Goal: Transaction & Acquisition: Purchase product/service

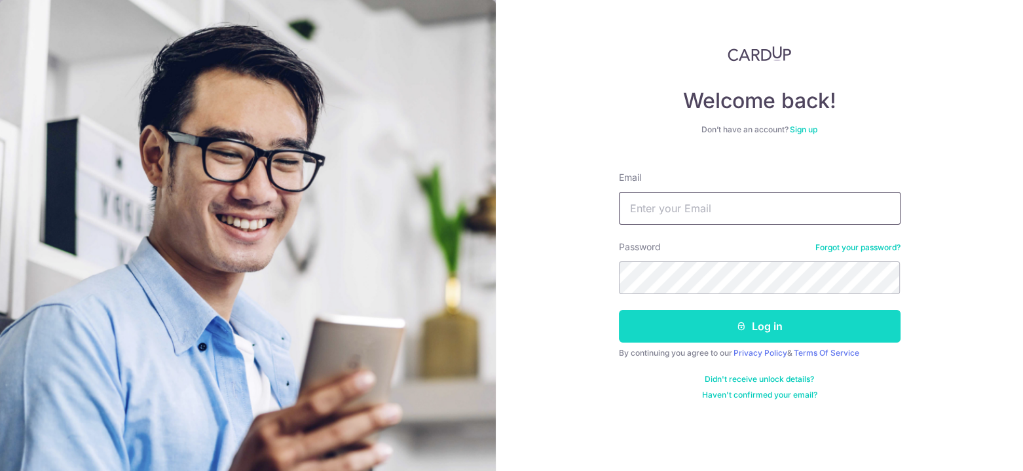
type input "gaz618@gmail.com"
click at [762, 324] on button "Log in" at bounding box center [760, 326] width 282 height 33
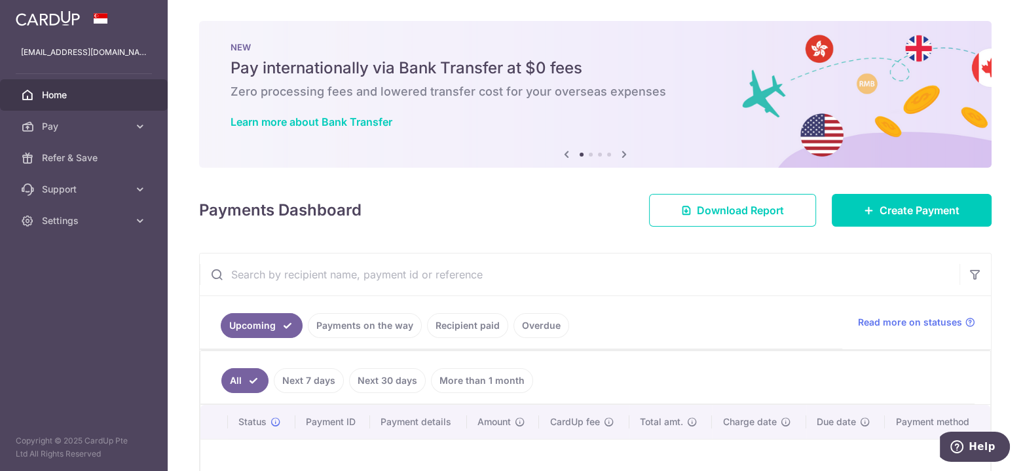
click at [316, 379] on link "Next 7 days" at bounding box center [309, 380] width 70 height 25
click at [389, 375] on link "Next 30 days" at bounding box center [387, 380] width 77 height 25
click at [478, 375] on link "More than 1 month" at bounding box center [482, 380] width 102 height 25
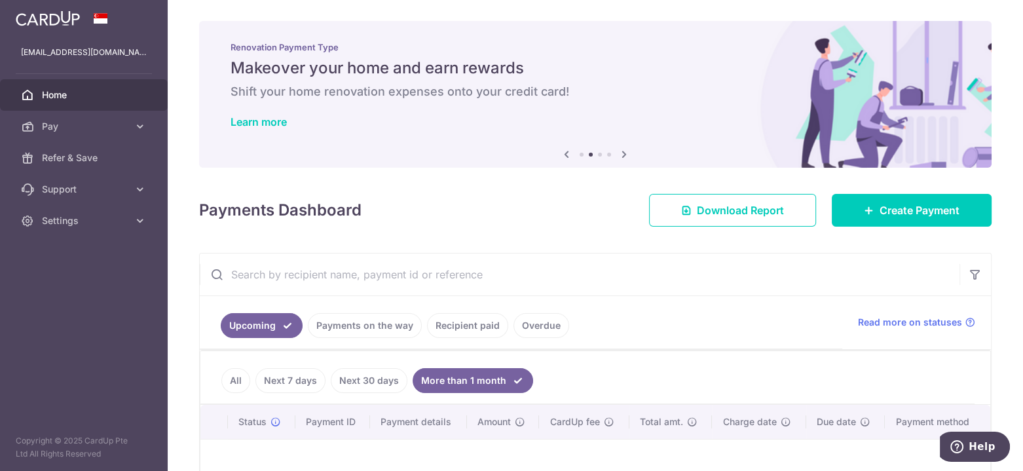
click at [453, 325] on link "Recipient paid" at bounding box center [467, 325] width 81 height 25
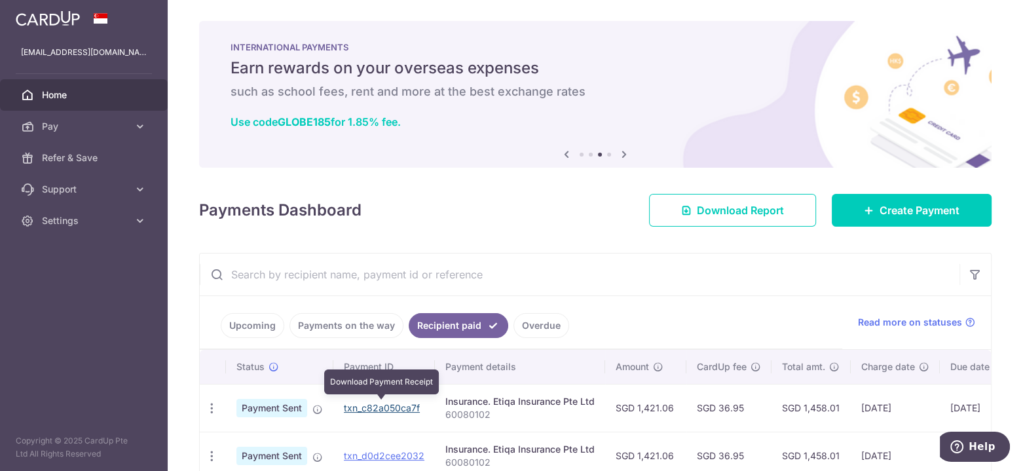
click at [356, 407] on link "txn_c82a050ca7f" at bounding box center [382, 407] width 76 height 11
click at [259, 325] on link "Upcoming" at bounding box center [253, 325] width 64 height 25
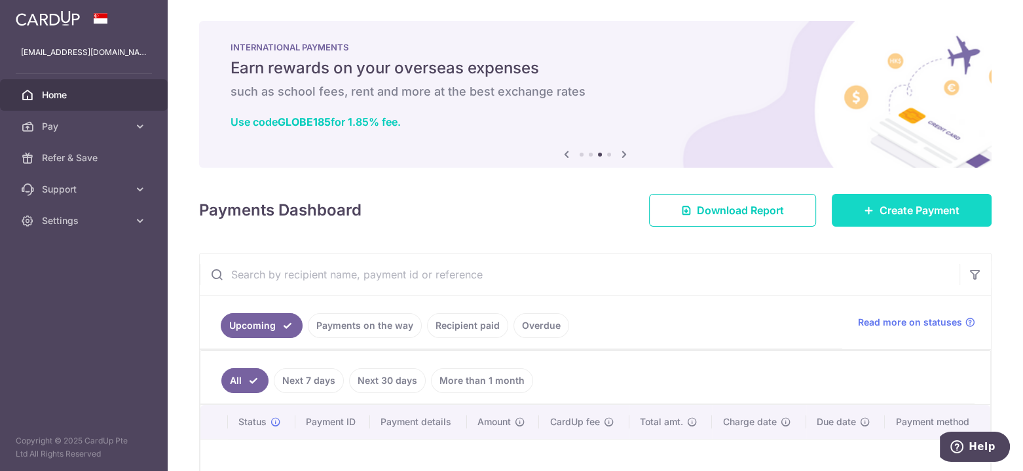
click at [897, 211] on span "Create Payment" at bounding box center [920, 210] width 80 height 16
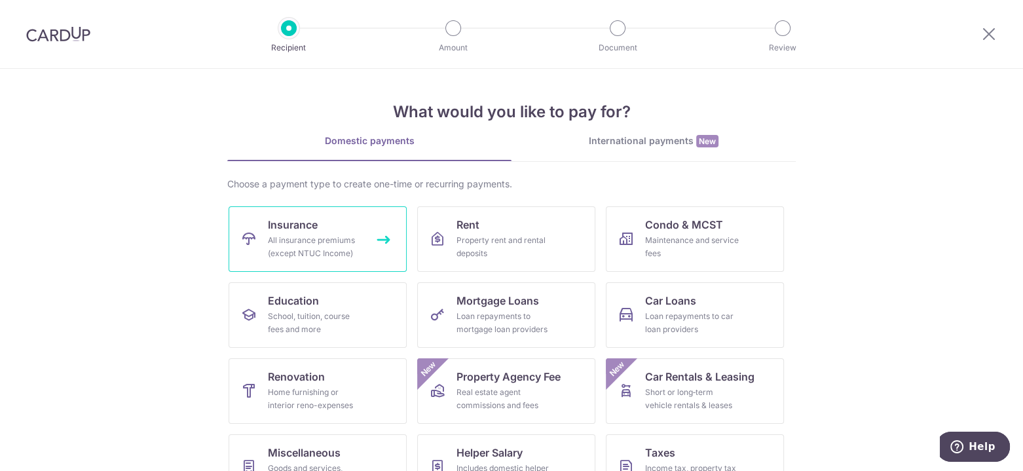
click at [303, 228] on span "Insurance" at bounding box center [293, 225] width 50 height 16
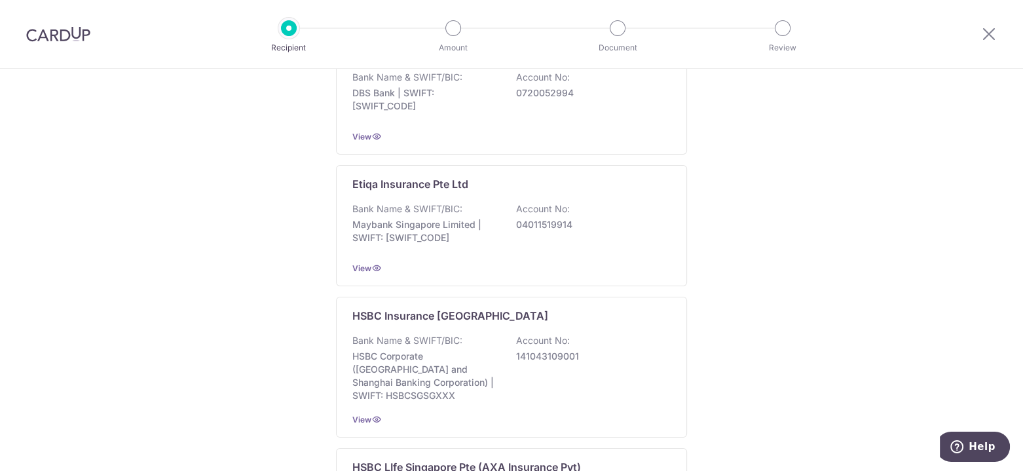
scroll to position [708, 0]
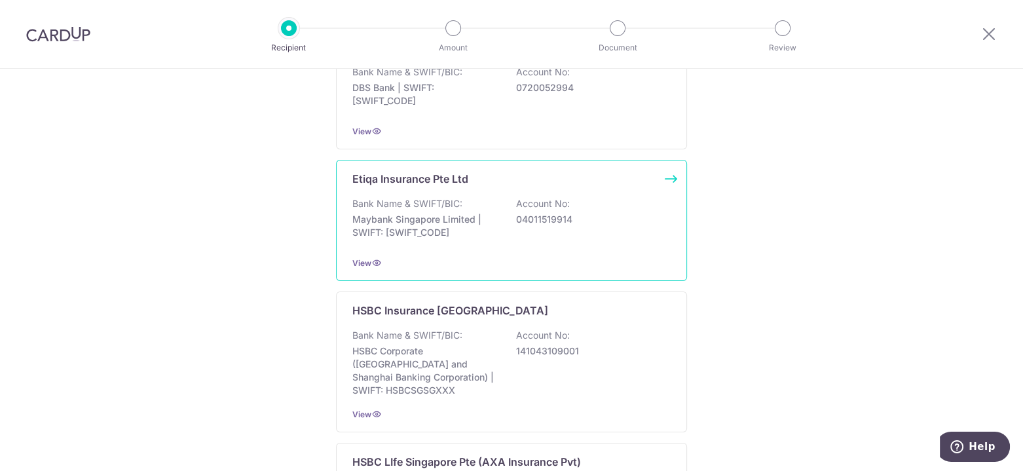
click at [415, 204] on p "Bank Name & SWIFT/BIC:" at bounding box center [407, 203] width 110 height 13
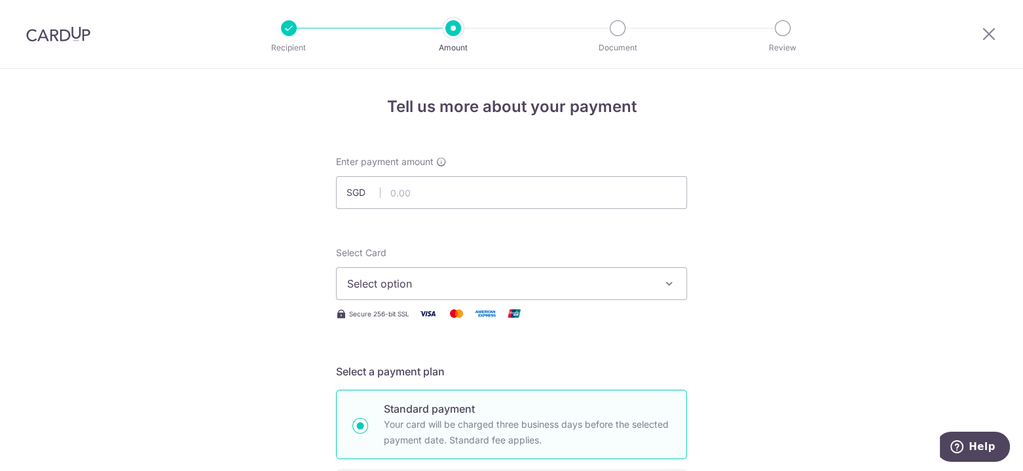
click at [671, 285] on icon "button" at bounding box center [669, 283] width 13 height 13
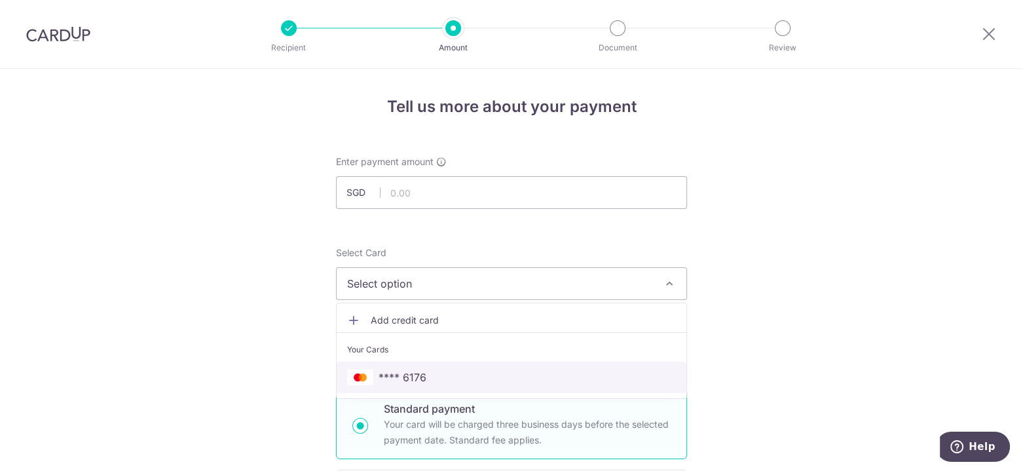
click at [445, 375] on span "**** 6176" at bounding box center [511, 377] width 329 height 16
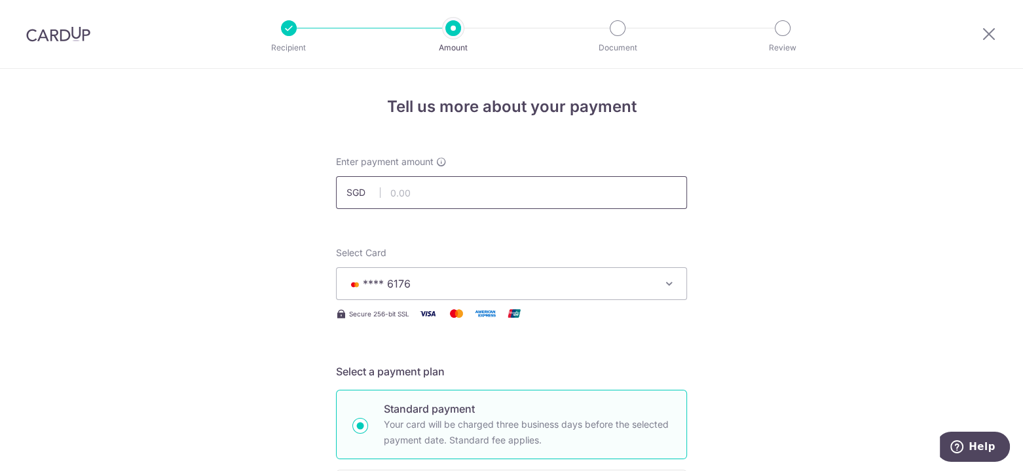
click at [476, 193] on input "text" at bounding box center [511, 192] width 351 height 33
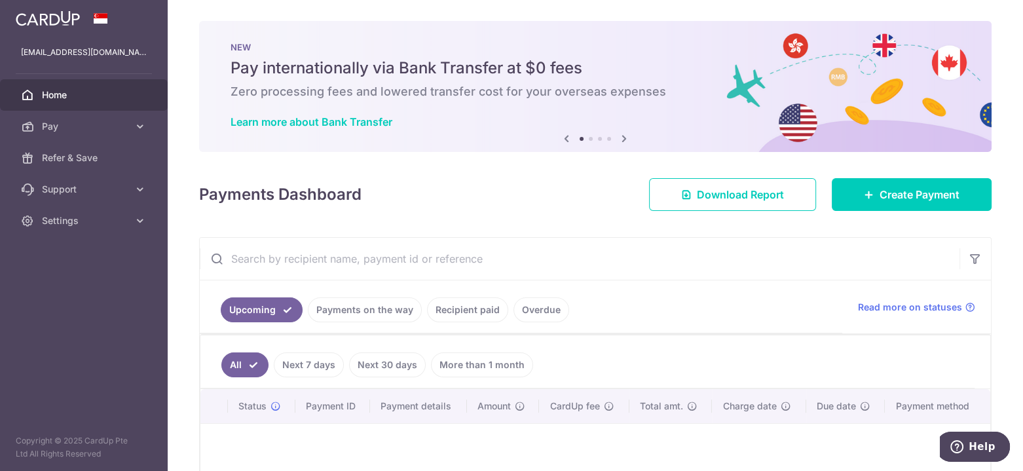
click at [363, 310] on link "Payments on the way" at bounding box center [365, 309] width 114 height 25
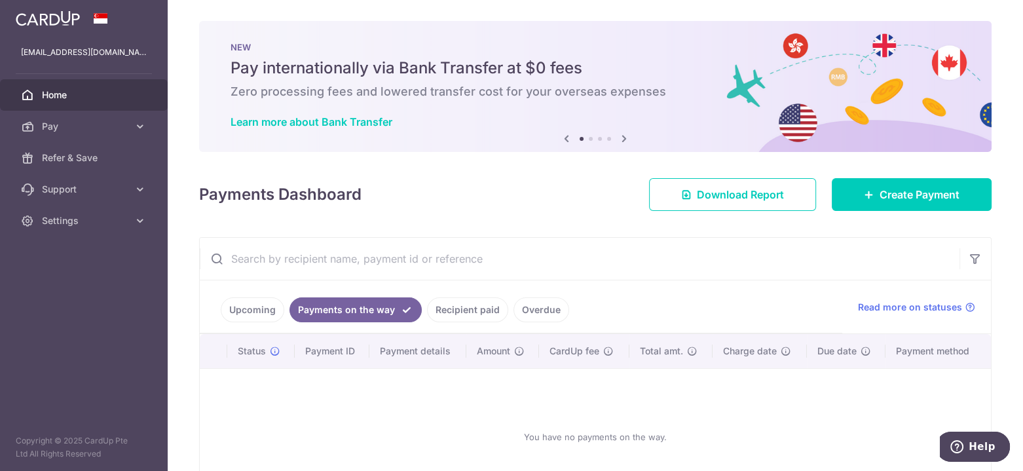
click at [458, 308] on link "Recipient paid" at bounding box center [467, 309] width 81 height 25
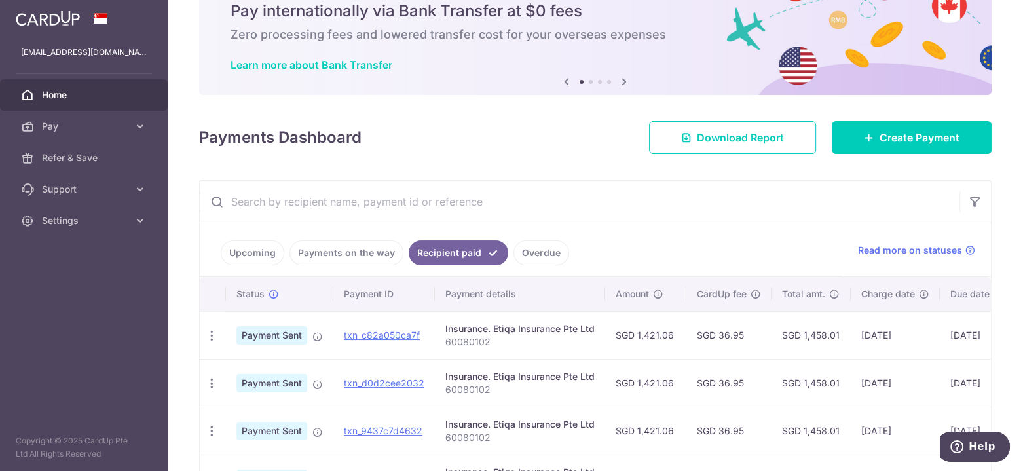
scroll to position [41, 0]
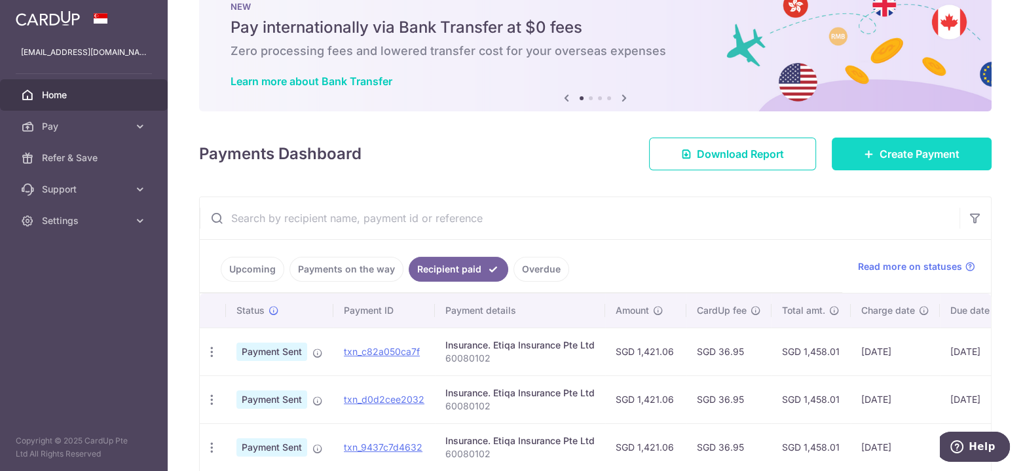
click at [902, 148] on span "Create Payment" at bounding box center [920, 154] width 80 height 16
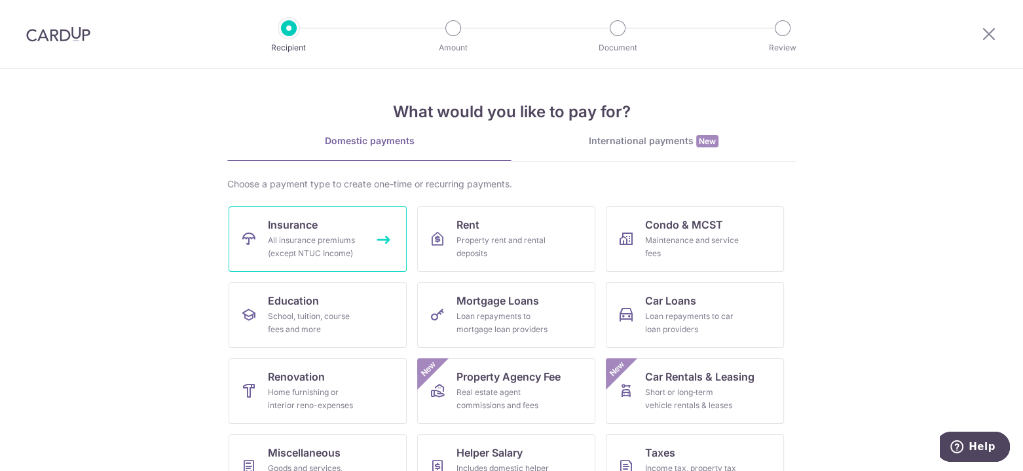
click at [296, 246] on div "All insurance premiums (except NTUC Income)" at bounding box center [315, 247] width 94 height 26
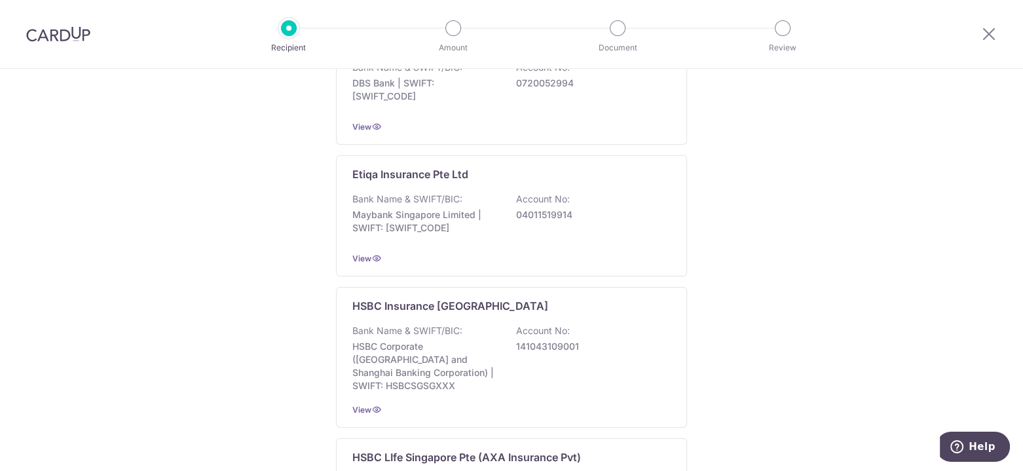
scroll to position [710, 0]
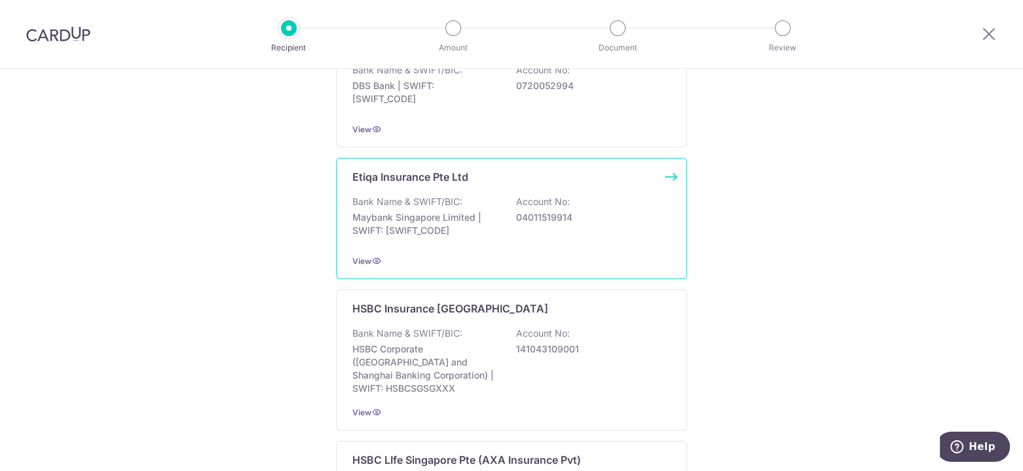
click at [403, 205] on p "Bank Name & SWIFT/BIC:" at bounding box center [407, 201] width 110 height 13
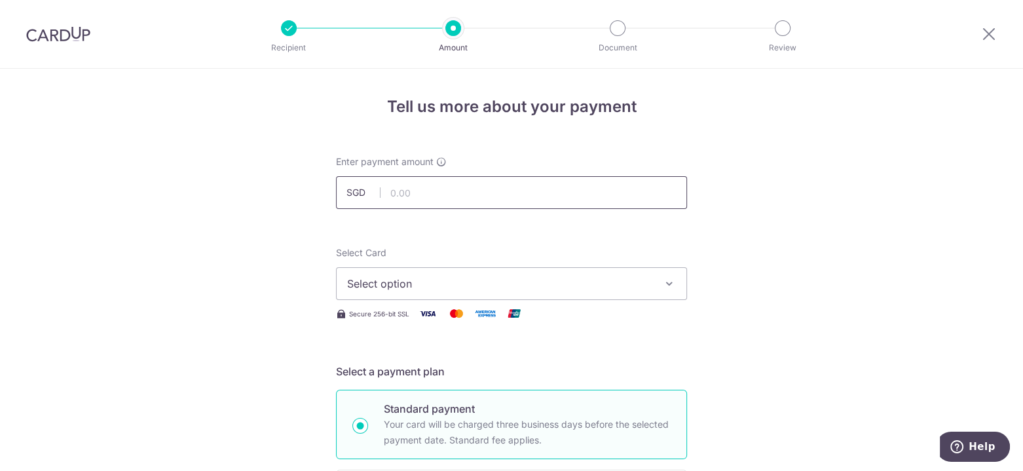
click at [412, 187] on input "text" at bounding box center [511, 192] width 351 height 33
type input "1,971.45"
click at [671, 279] on icon "button" at bounding box center [669, 283] width 13 height 13
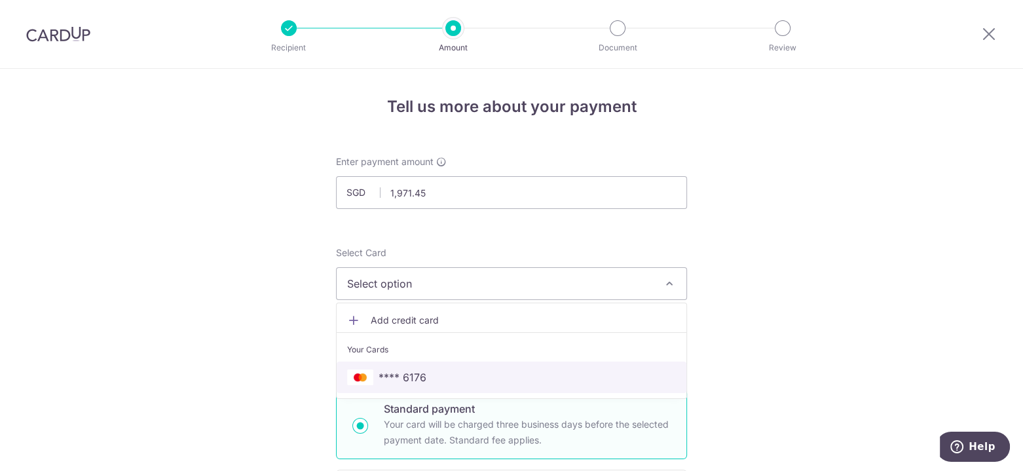
click at [415, 379] on span "**** 6176" at bounding box center [403, 377] width 48 height 16
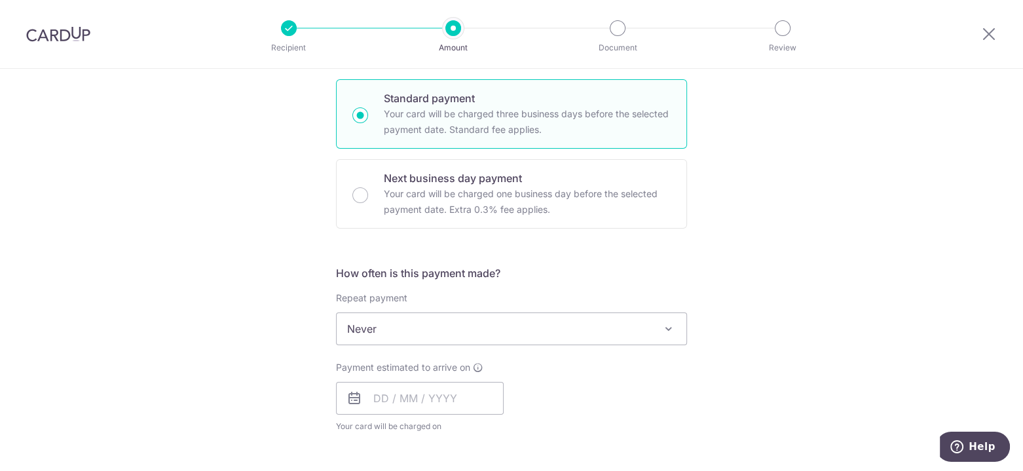
scroll to position [330, 0]
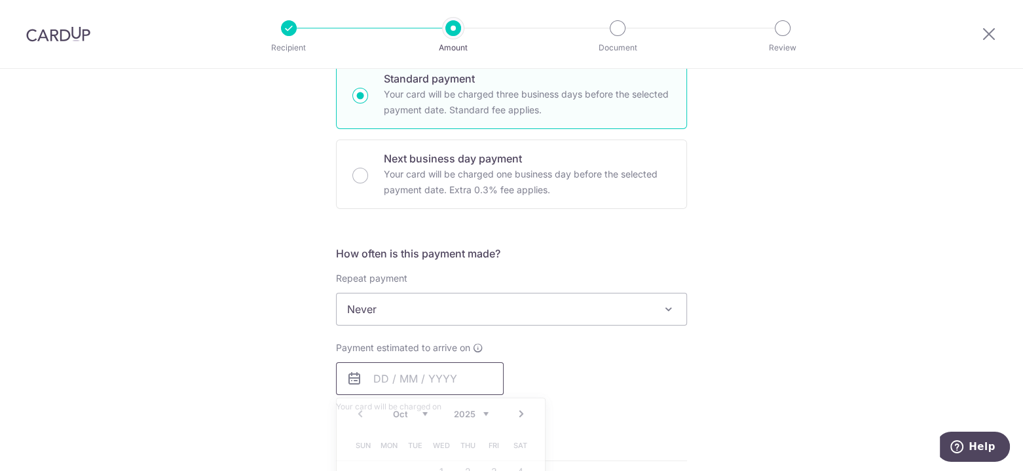
click at [369, 368] on input "text" at bounding box center [420, 378] width 168 height 33
type input "[DATE]"
click at [635, 398] on div "Payment estimated to arrive on 24/10/2025 Prev Next Oct Nov Dec 2025 2026 2027 …" at bounding box center [511, 377] width 367 height 72
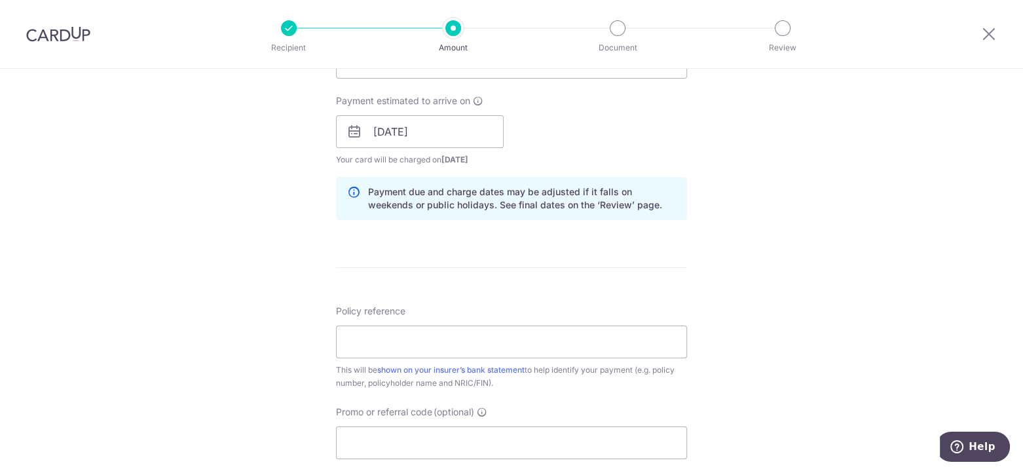
scroll to position [578, 0]
click at [426, 344] on input "Policy reference" at bounding box center [511, 340] width 351 height 33
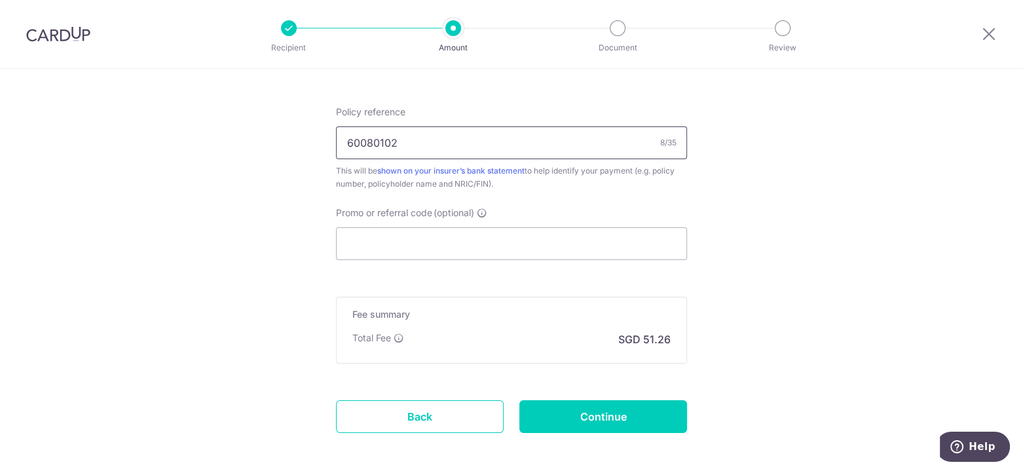
scroll to position [0, 0]
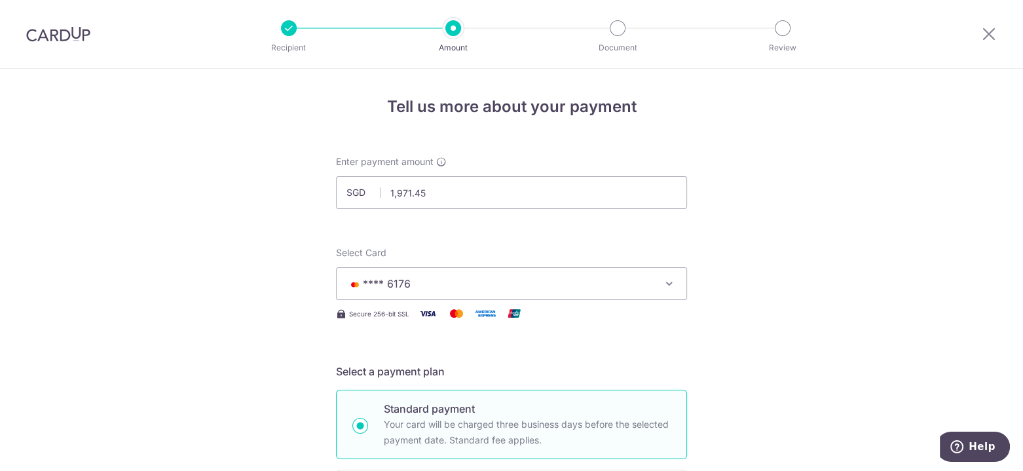
type input "60080102"
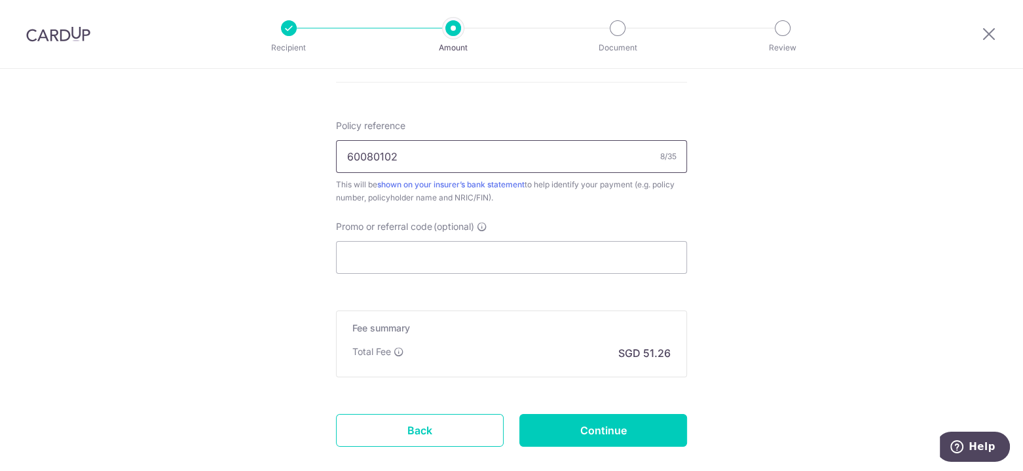
scroll to position [774, 0]
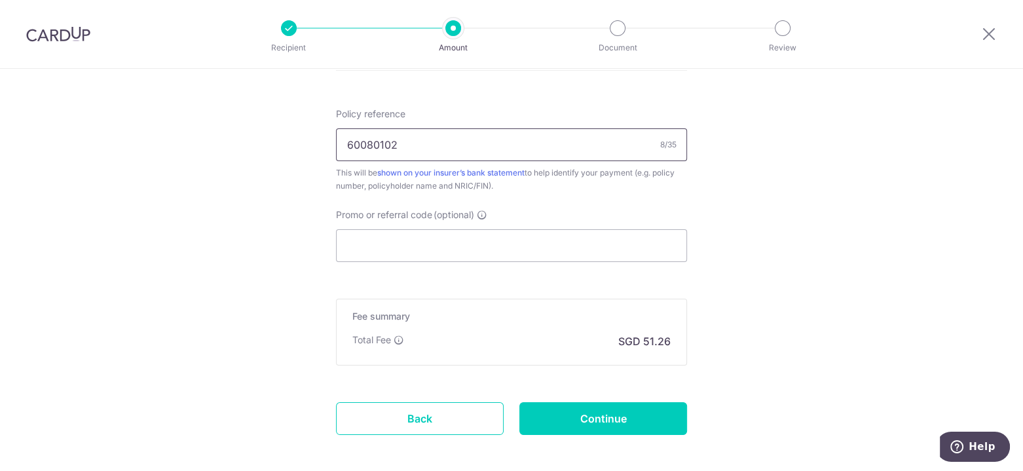
drag, startPoint x: 1021, startPoint y: 191, endPoint x: 41, endPoint y: 11, distance: 996.1
click at [635, 411] on input "Continue" at bounding box center [603, 418] width 168 height 33
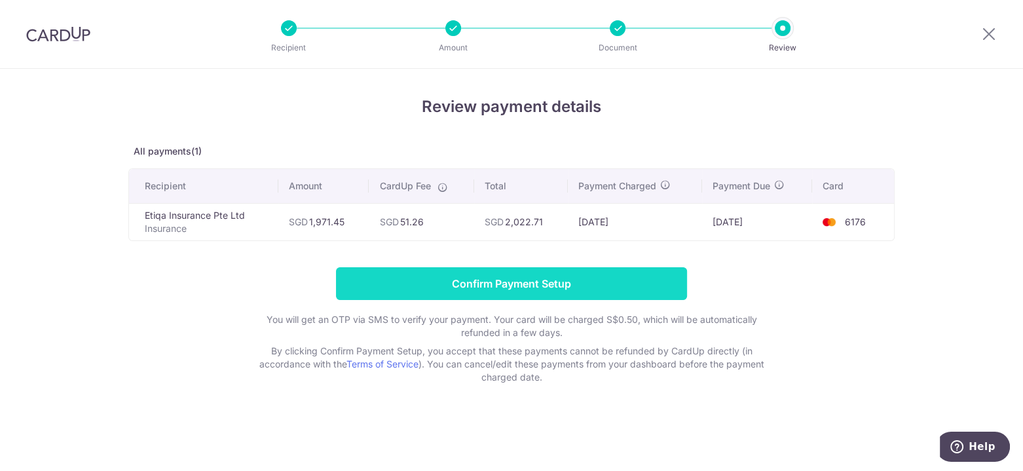
click at [542, 287] on input "Confirm Payment Setup" at bounding box center [511, 283] width 351 height 33
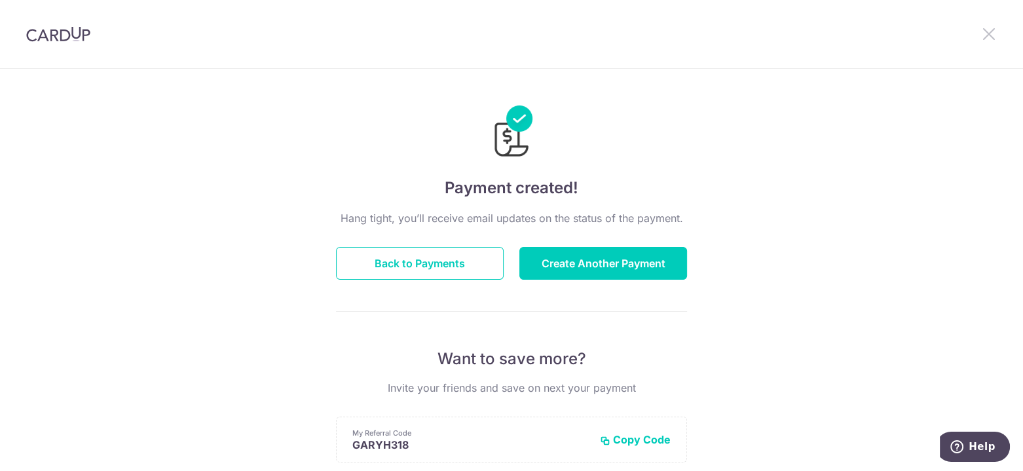
click at [990, 31] on icon at bounding box center [989, 34] width 16 height 16
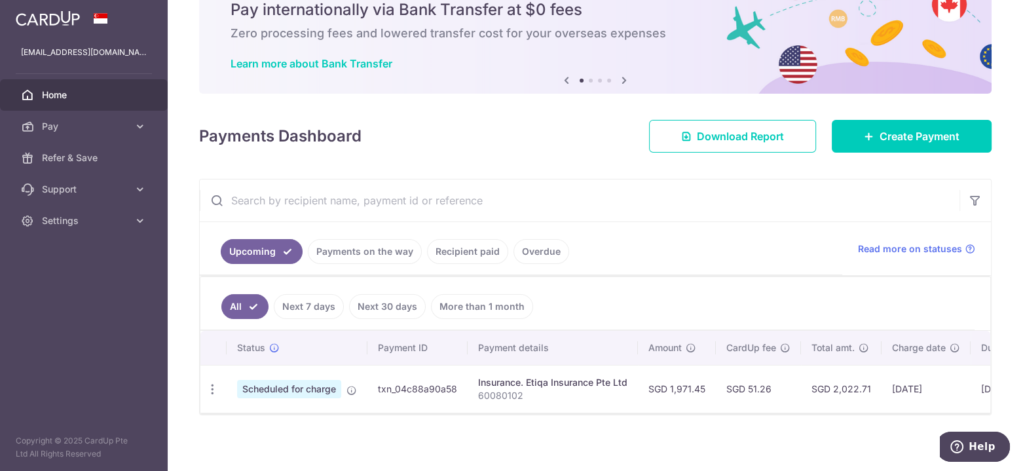
scroll to position [67, 0]
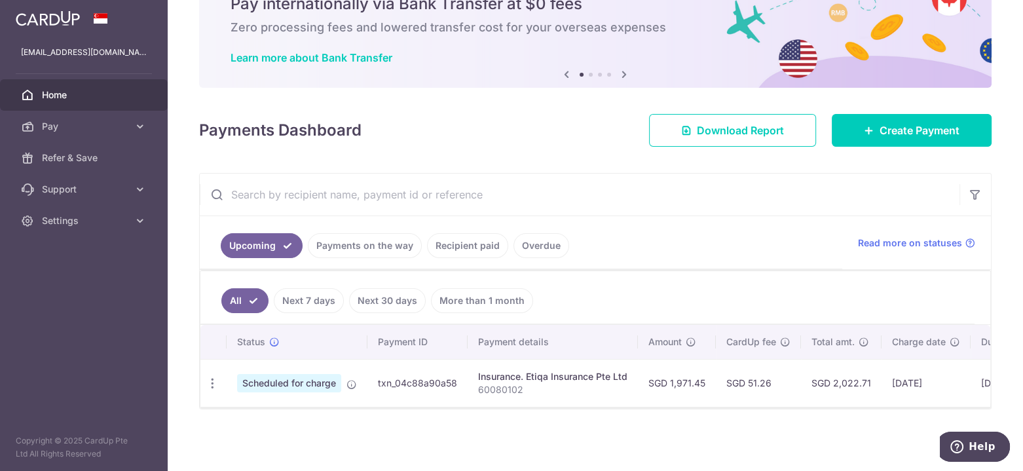
click at [458, 236] on link "Recipient paid" at bounding box center [467, 245] width 81 height 25
